Goal: Task Accomplishment & Management: Use online tool/utility

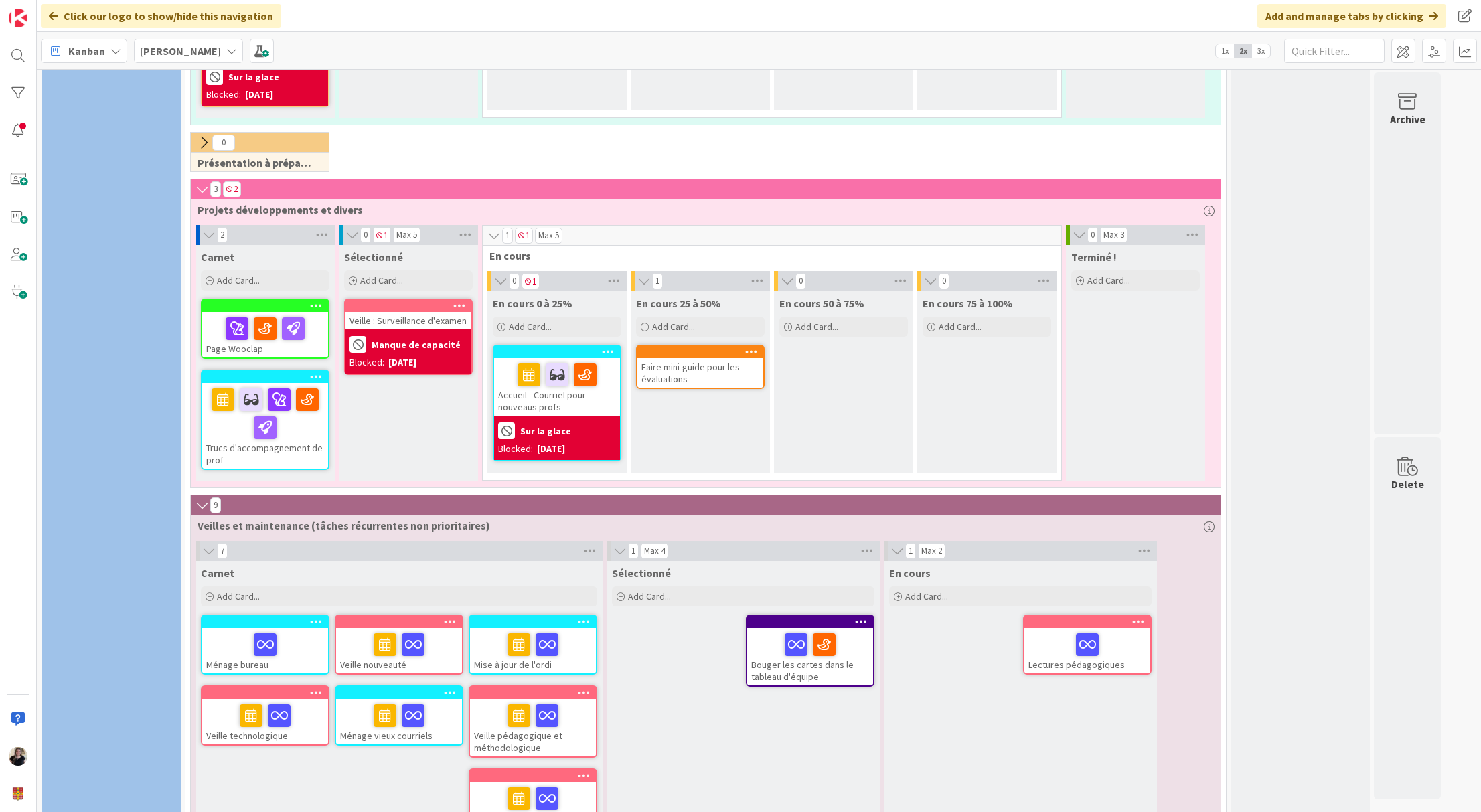
scroll to position [1828, 0]
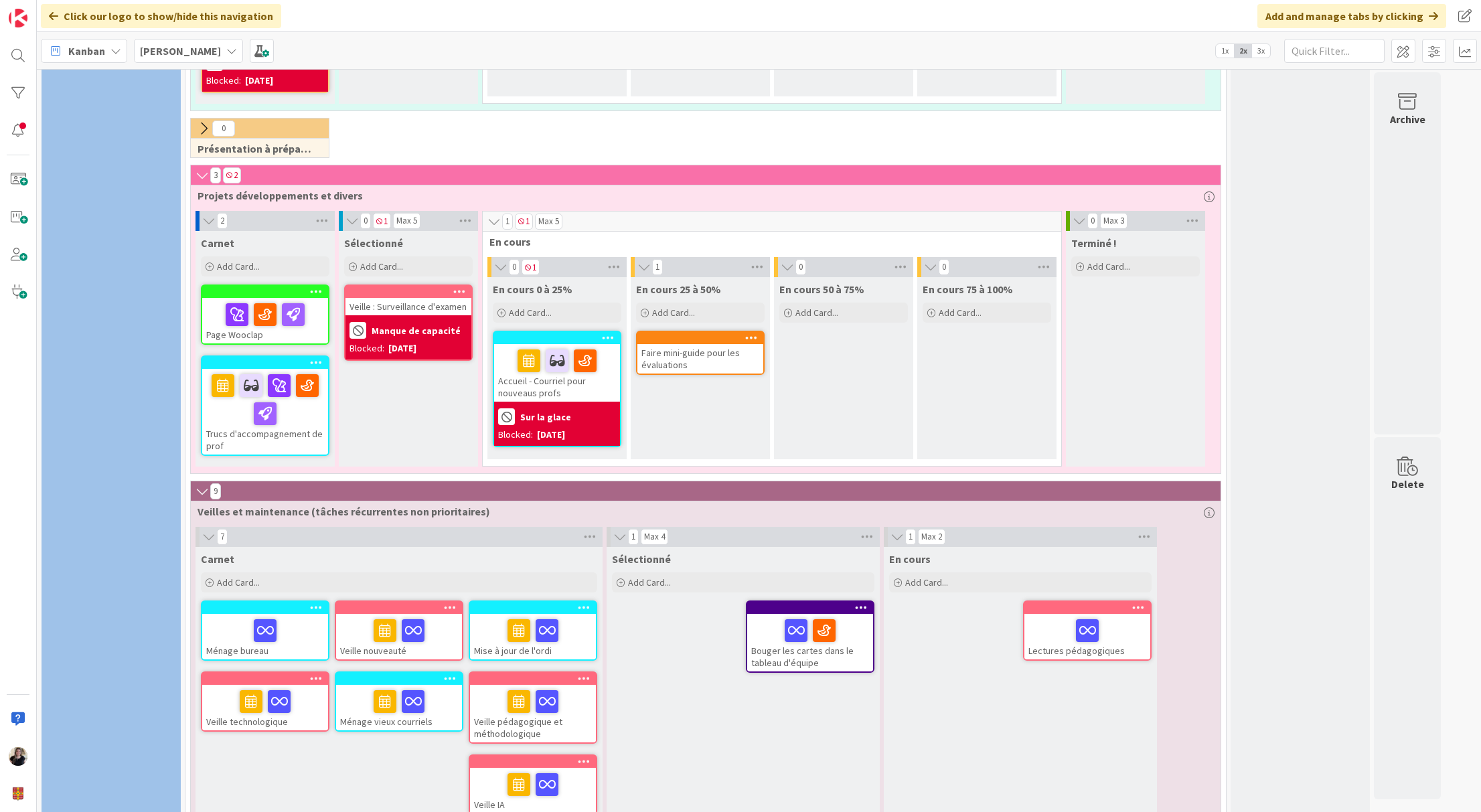
click at [585, 359] on div "Accueil - Courriel pour nouveaus profs" at bounding box center [557, 373] width 126 height 57
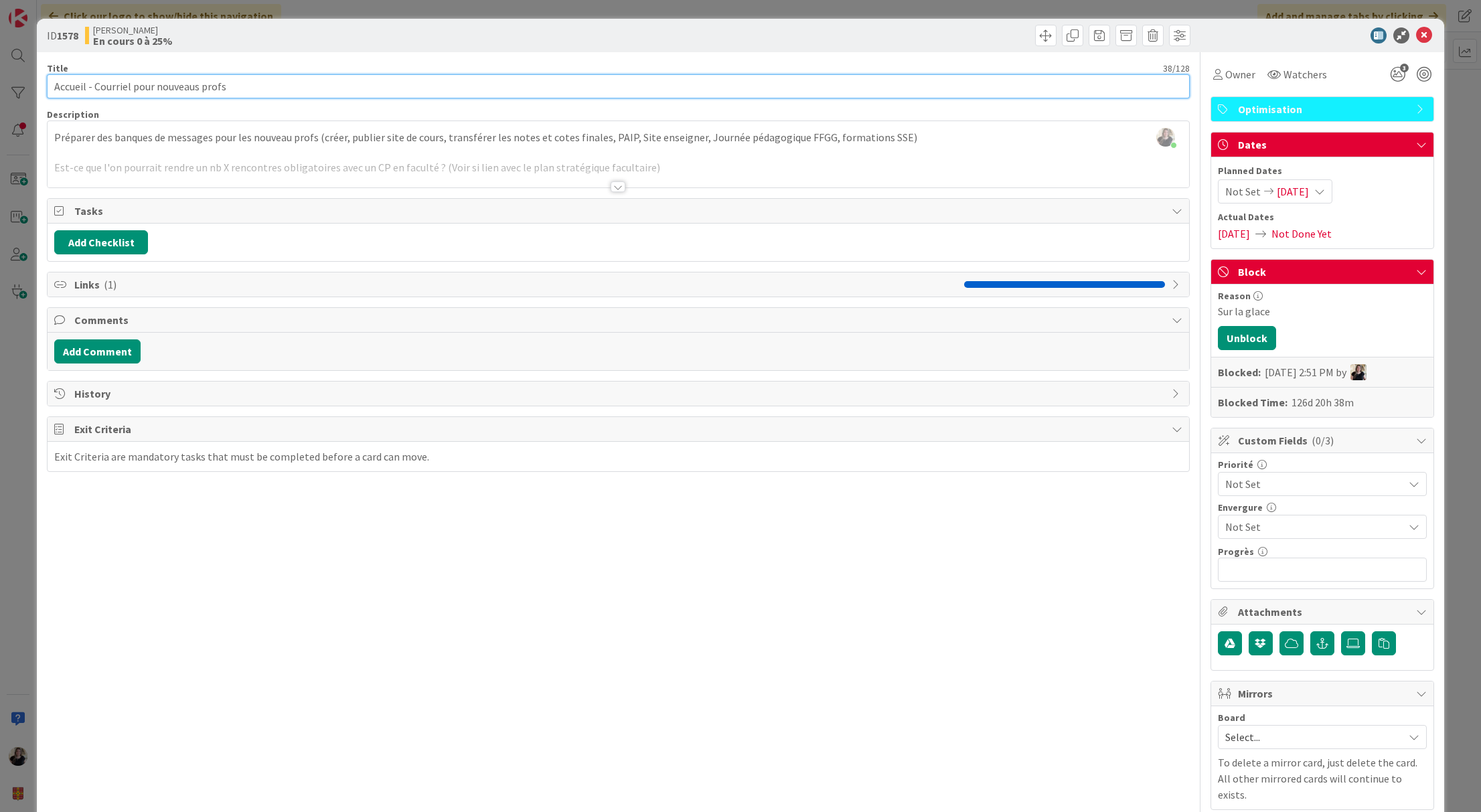
drag, startPoint x: 90, startPoint y: 88, endPoint x: 446, endPoint y: 83, distance: 356.0
click at [446, 83] on input "Accueil - Courriel pour nouveaus profs" at bounding box center [618, 86] width 1142 height 24
type input "Accueil nouveaux enseignants"
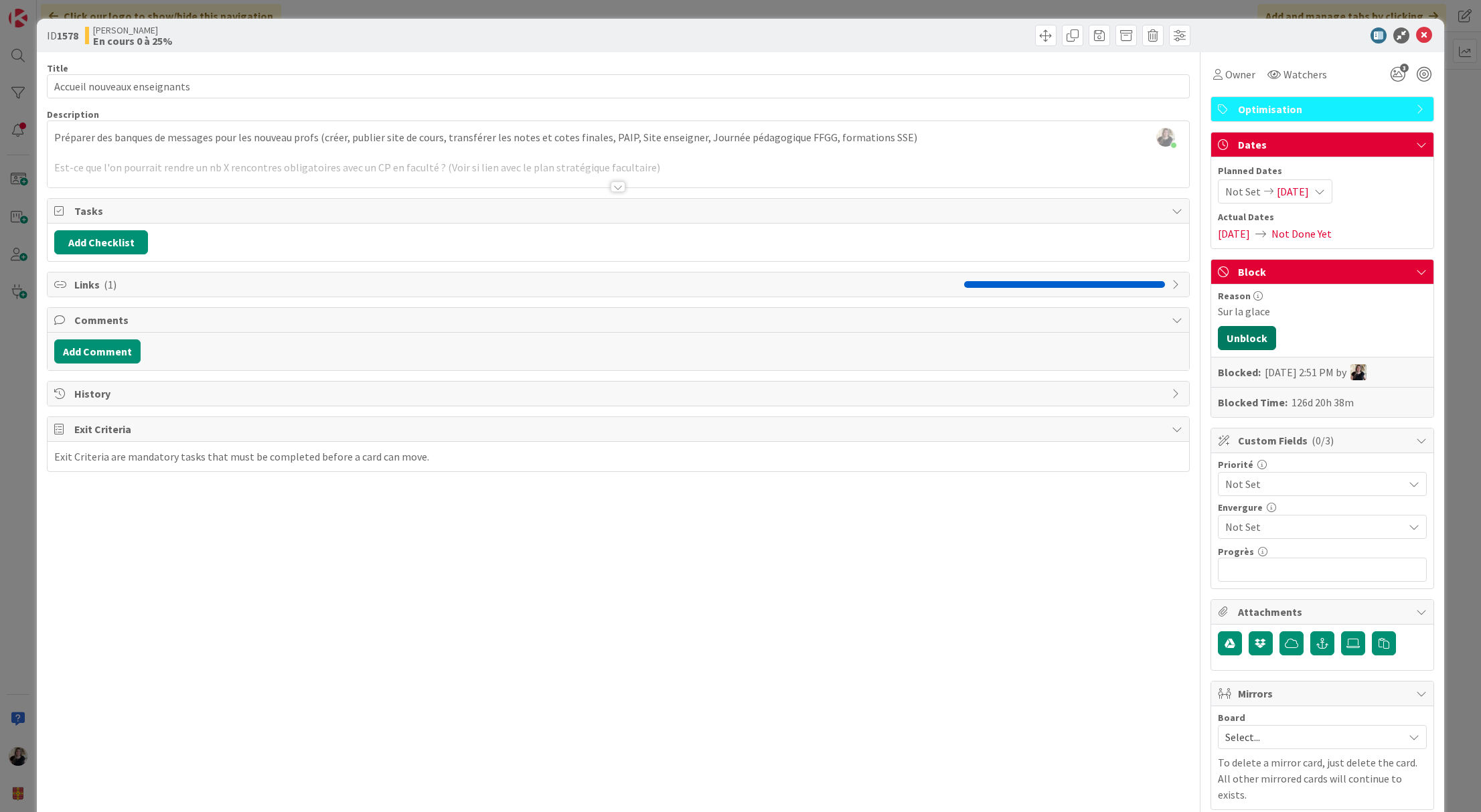
click at [1238, 344] on button "Unblock" at bounding box center [1248, 338] width 58 height 24
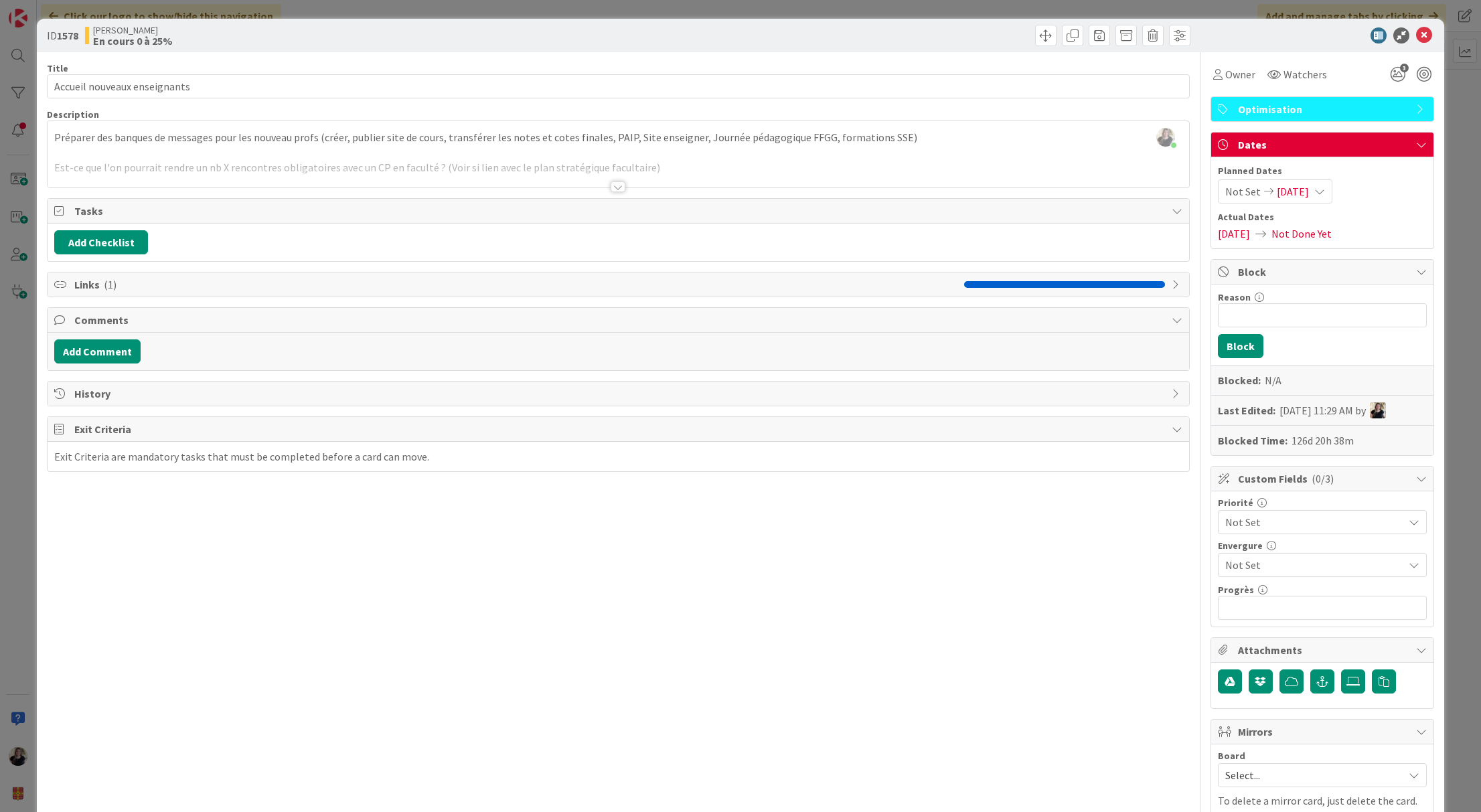
click at [1277, 197] on span "[DATE]" at bounding box center [1293, 191] width 32 height 16
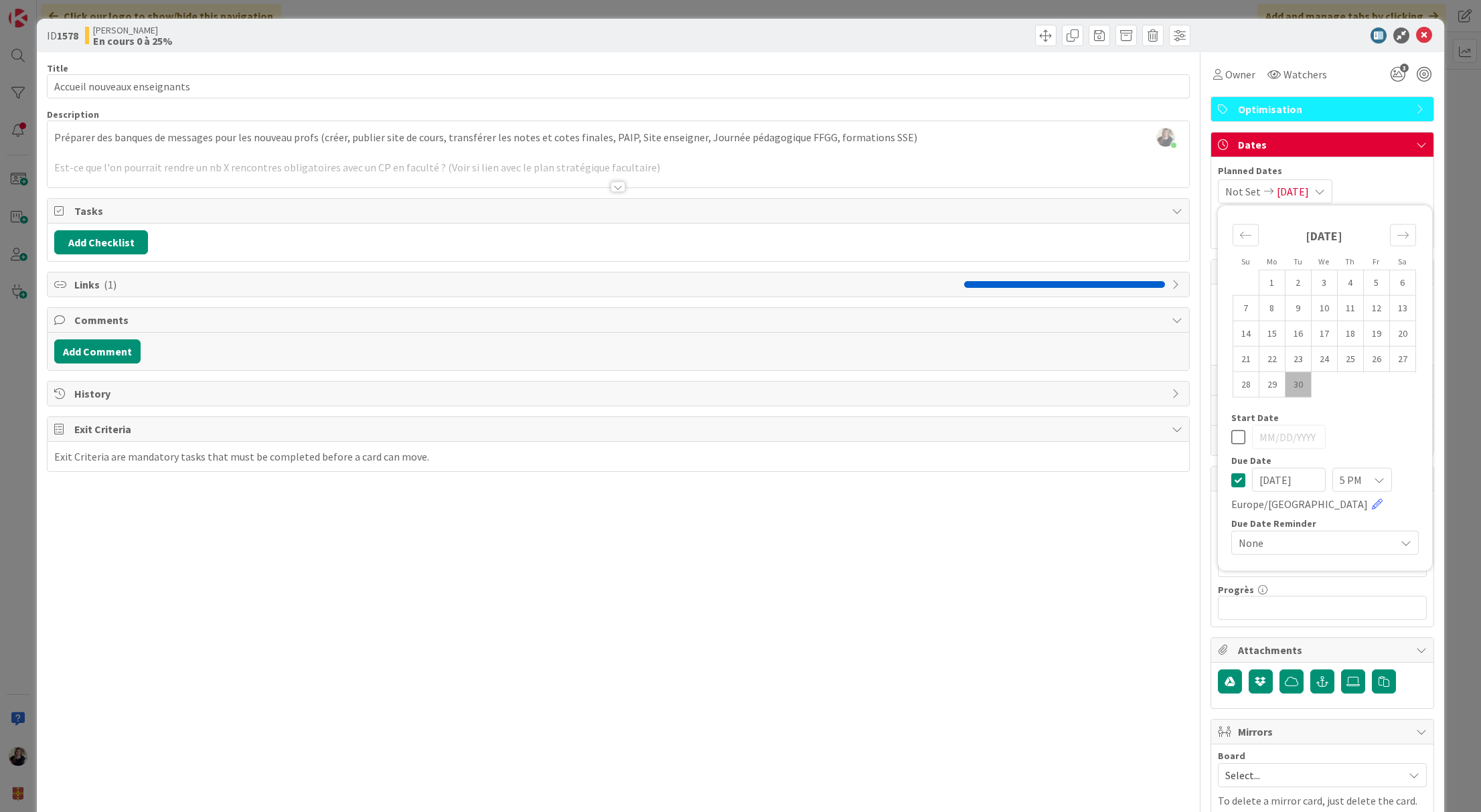
click at [1295, 483] on input "[DATE]" at bounding box center [1289, 479] width 74 height 24
type input "[DATE]"
click at [1255, 39] on div at bounding box center [1316, 35] width 237 height 16
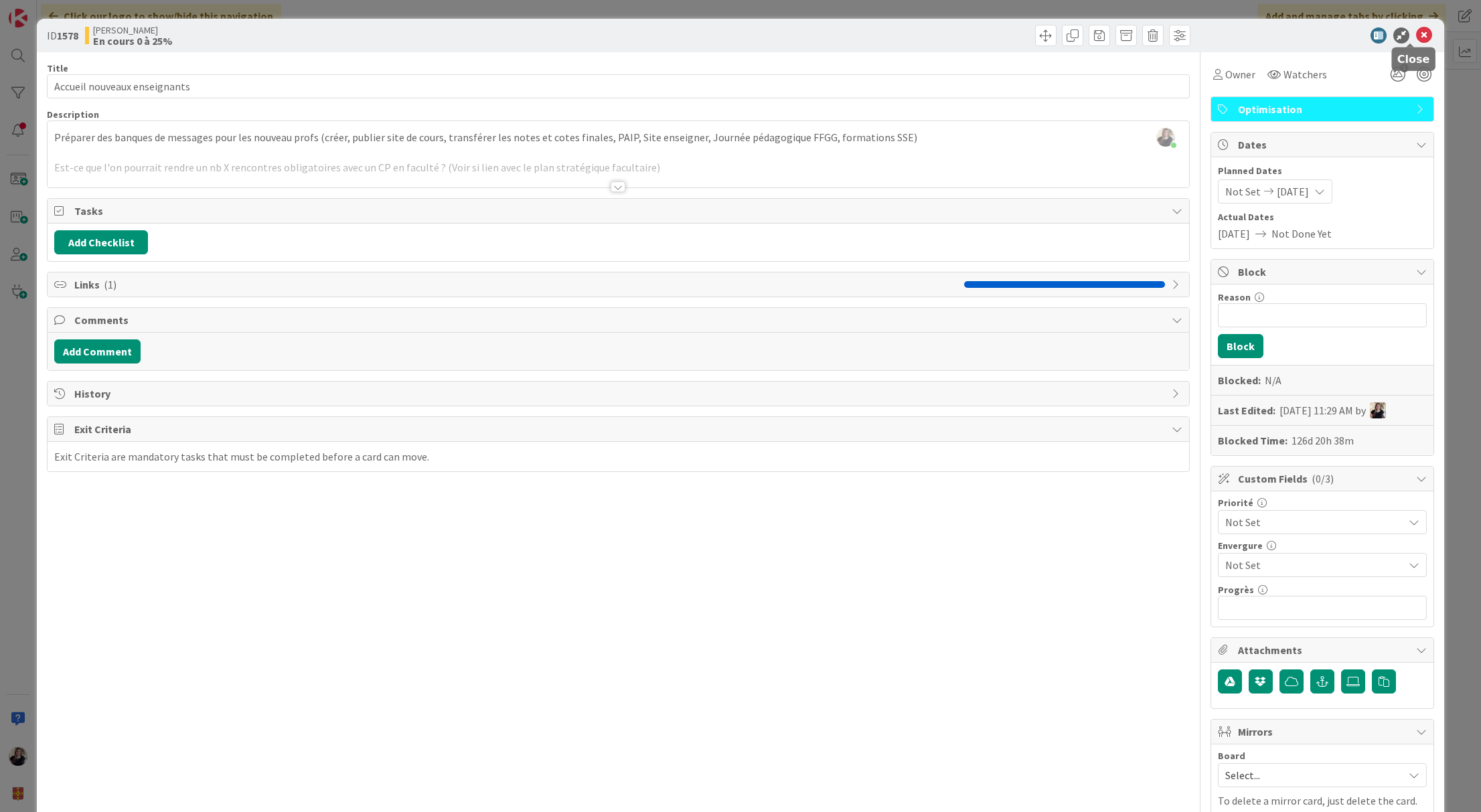
click at [1417, 35] on icon at bounding box center [1424, 35] width 16 height 16
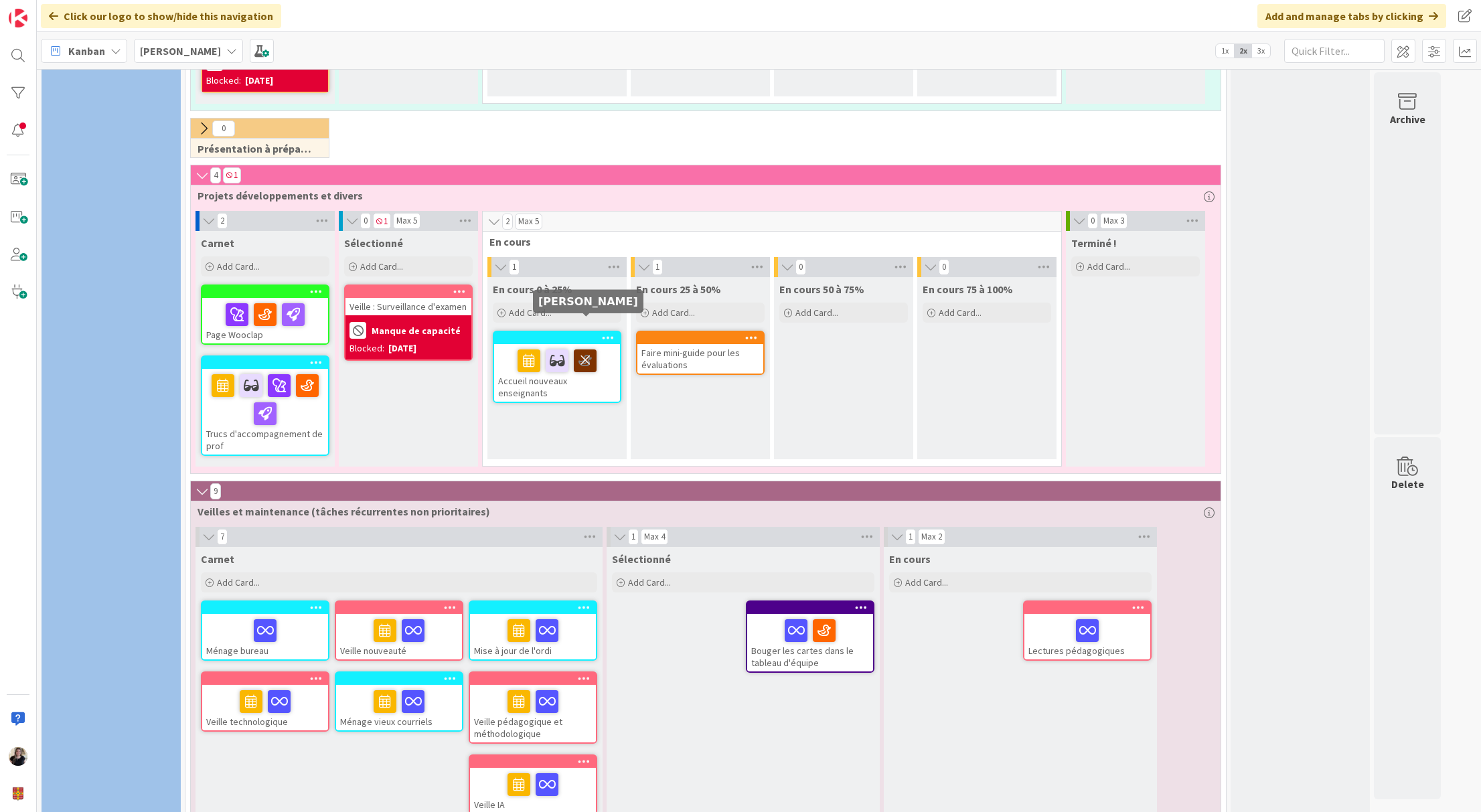
click at [586, 350] on icon at bounding box center [585, 360] width 23 height 21
click at [534, 350] on icon at bounding box center [542, 360] width 23 height 21
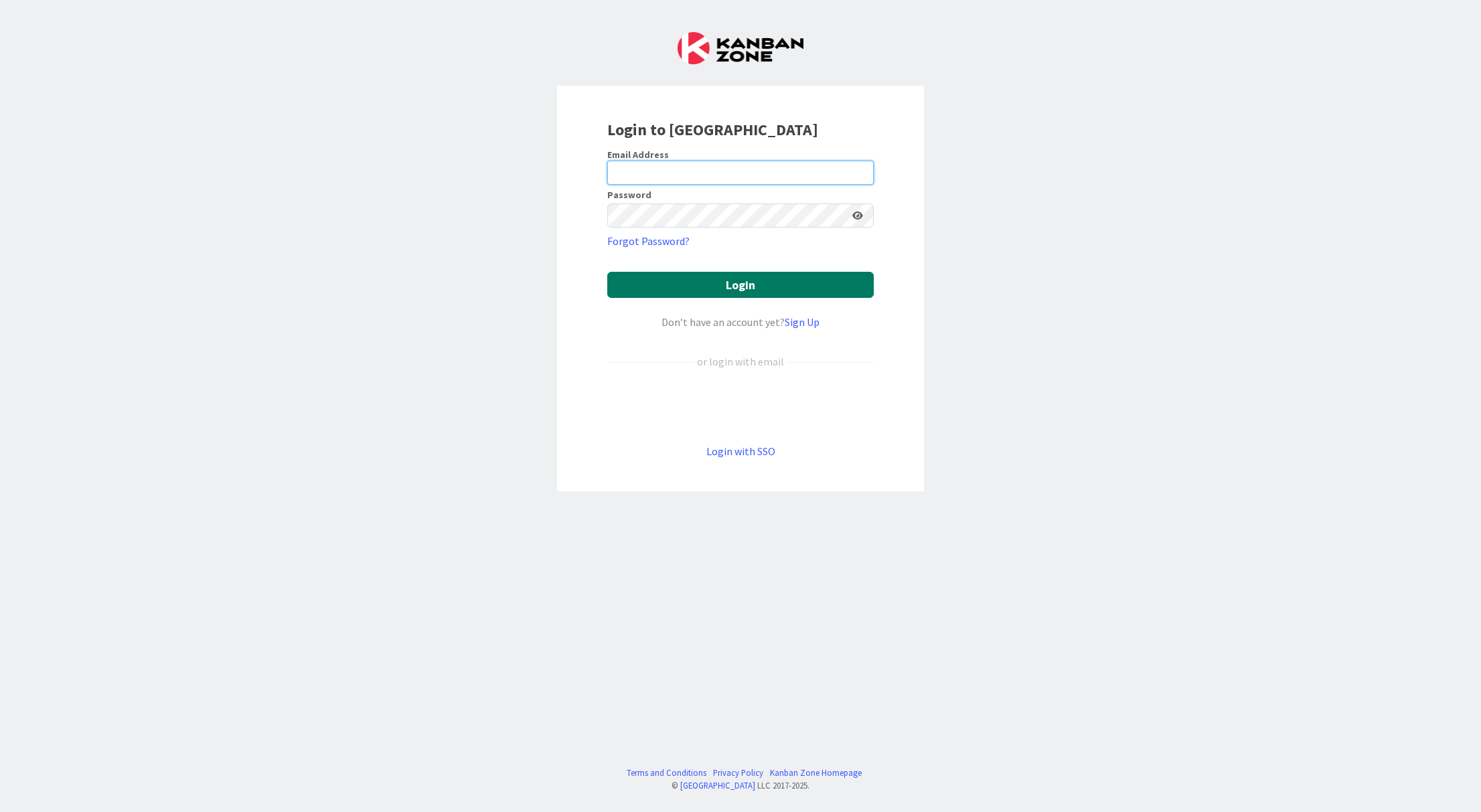
type input "[EMAIL_ADDRESS][DOMAIN_NAME]"
click at [682, 292] on button "Login" at bounding box center [740, 285] width 266 height 26
